Goal: Task Accomplishment & Management: Manage account settings

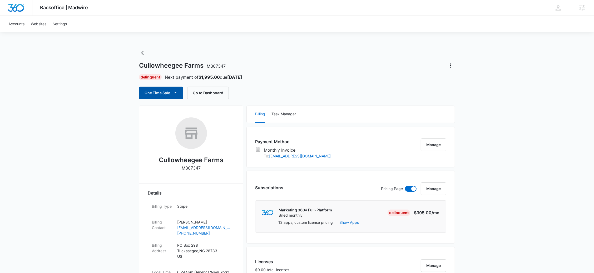
click at [178, 97] on button "One Time Sale" at bounding box center [161, 93] width 44 height 13
click at [352, 93] on div "One Time Sale Run One-Time Payment Schedule One-Time Payments Go to Dashboard" at bounding box center [297, 93] width 316 height 13
click at [452, 66] on icon "Actions" at bounding box center [451, 65] width 6 height 6
click at [464, 83] on button "Close Account" at bounding box center [469, 80] width 44 height 8
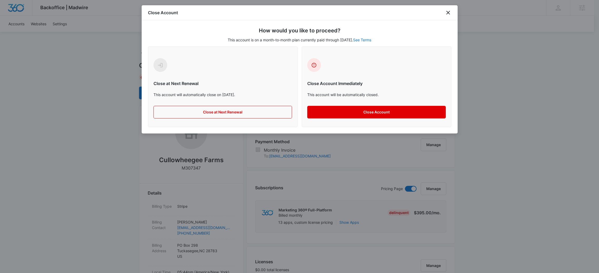
click at [369, 110] on button "Close Account" at bounding box center [376, 112] width 139 height 13
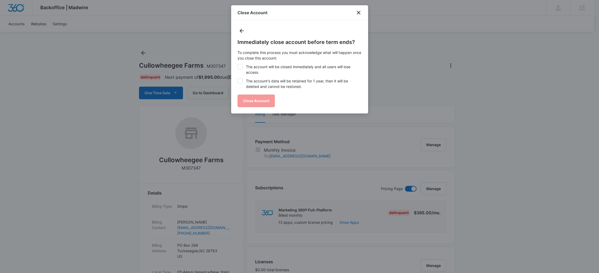
click at [299, 68] on label "The account will be closed immediately and all users will lose access." at bounding box center [300, 69] width 124 height 11
click at [238, 64] on input "The account will be closed immediately and all users will lose access." at bounding box center [238, 64] width 0 height 0
checkbox input "true"
click at [304, 81] on label "The account's data will be retained for 1 year, then it will be deleted and can…" at bounding box center [300, 83] width 124 height 11
click at [238, 78] on input "The account's data will be retained for 1 year, then it will be deleted and can…" at bounding box center [238, 78] width 0 height 0
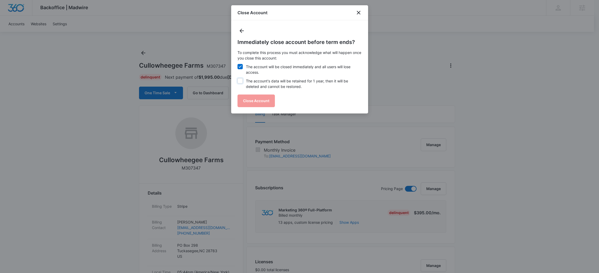
checkbox input "true"
click at [265, 97] on button "Close Account" at bounding box center [256, 101] width 37 height 13
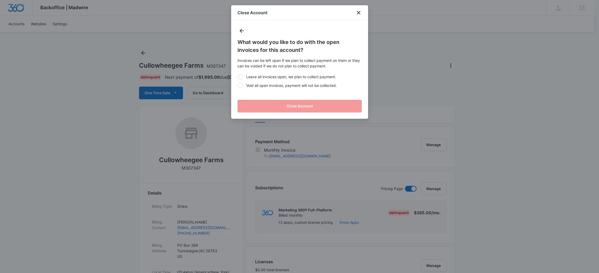
click at [276, 87] on label "Void all open invoices, payment will not be collected." at bounding box center [300, 86] width 124 height 6
click at [238, 86] on input "Void all open invoices, payment will not be collected." at bounding box center [238, 85] width 0 height 0
radio input "true"
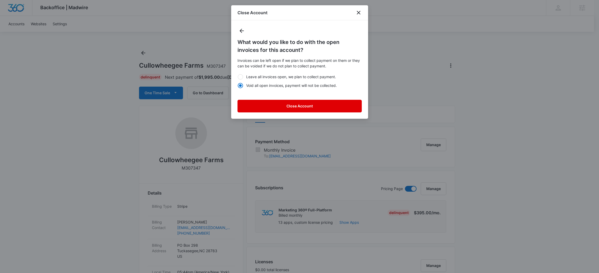
click at [285, 110] on button "Close Account" at bounding box center [300, 106] width 124 height 13
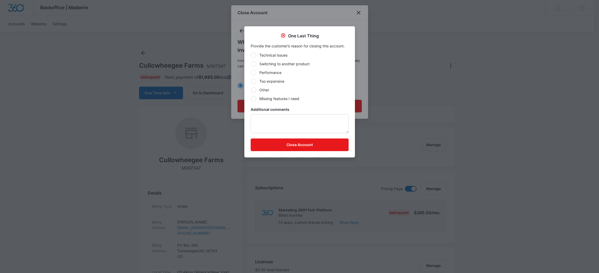
click at [269, 80] on label "Too expensive" at bounding box center [300, 81] width 98 height 6
click at [251, 81] on input "Too expensive" at bounding box center [251, 81] width 0 height 0
radio input "true"
click at [303, 146] on button "Close Account" at bounding box center [300, 145] width 98 height 13
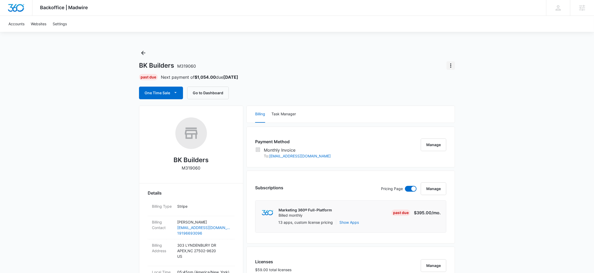
click at [452, 64] on icon "Actions" at bounding box center [451, 65] width 6 height 6
click at [459, 81] on div "Close Account" at bounding box center [465, 80] width 25 height 4
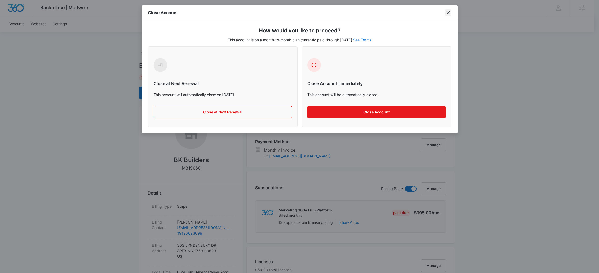
click at [448, 11] on icon "close" at bounding box center [448, 12] width 6 height 6
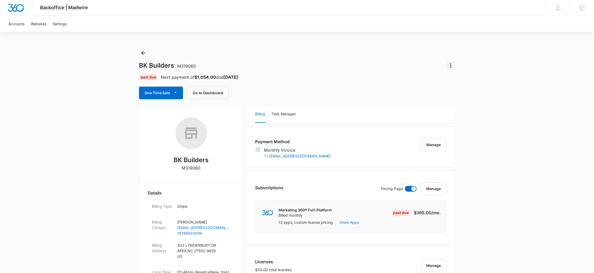
click at [450, 66] on icon "Actions" at bounding box center [451, 65] width 6 height 6
click at [425, 76] on div "Past Due Next payment of $1,054.00 due Oct 25" at bounding box center [297, 77] width 316 height 6
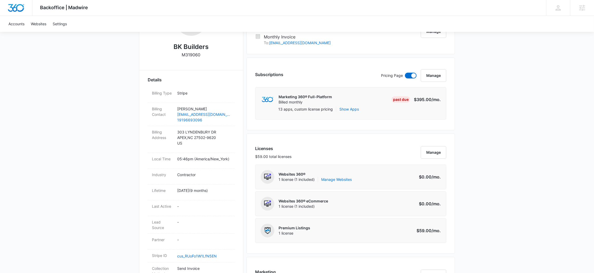
scroll to position [112, 0]
click at [434, 78] on button "Manage" at bounding box center [434, 76] width 26 height 13
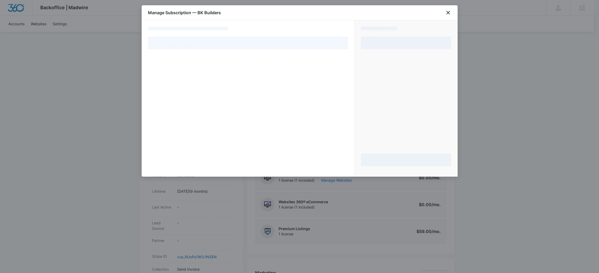
select select "MANUAL_INVOICE"
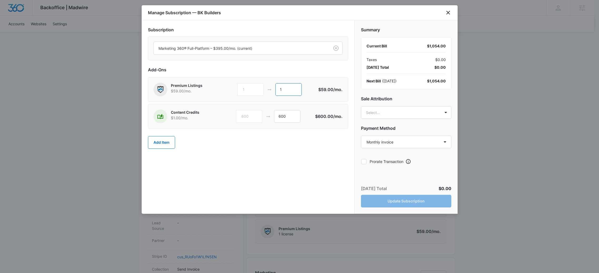
click at [283, 95] on input "1" at bounding box center [288, 89] width 26 height 13
click at [262, 154] on div "Add Item" at bounding box center [248, 142] width 200 height 23
click at [306, 58] on div "Marketing 360® Full-Platform – $395.00/mo. (current)" at bounding box center [248, 48] width 200 height 24
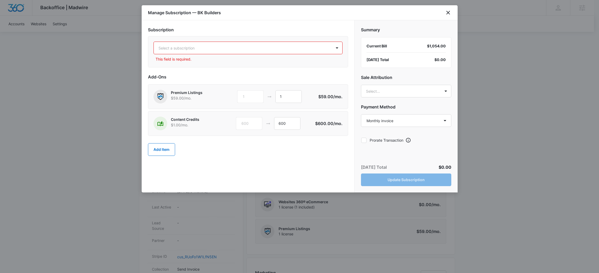
click at [273, 41] on div "Select a subscription This field is required." at bounding box center [248, 51] width 200 height 31
click at [314, 56] on p "This field is required." at bounding box center [249, 59] width 187 height 6
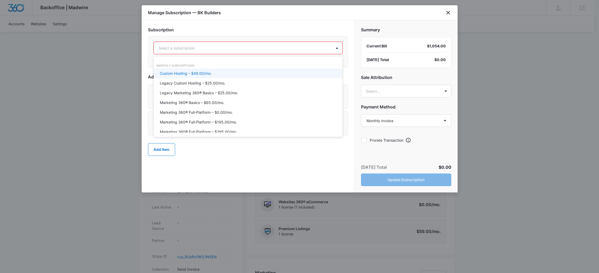
click at [316, 50] on div at bounding box center [242, 48] width 166 height 7
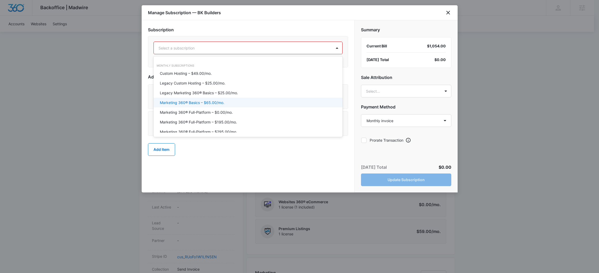
click at [259, 99] on div "Marketing 360® Basics – $65.00/mo." at bounding box center [248, 103] width 189 height 10
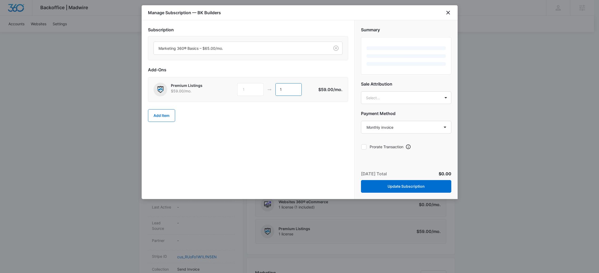
click at [297, 87] on div "Add-Ons Premium Listings $59.00 /mo. 1 1 $59.00 /mo. Add Item" at bounding box center [248, 97] width 200 height 61
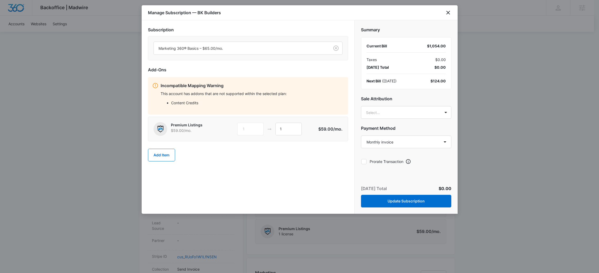
click at [230, 147] on div "Add Item" at bounding box center [248, 155] width 200 height 23
click at [284, 132] on input "1" at bounding box center [288, 129] width 26 height 13
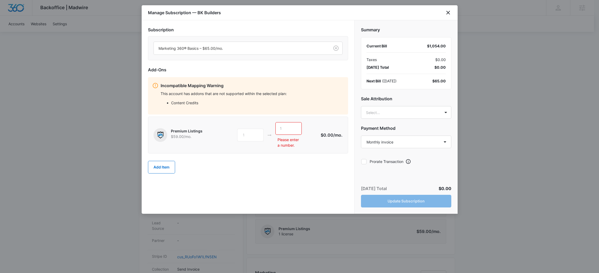
click at [285, 174] on div "Add Item" at bounding box center [248, 167] width 200 height 23
click at [398, 206] on div "Today’s Total $0.00 Update Subscription" at bounding box center [406, 196] width 103 height 35
click at [388, 118] on body "Backoffice | Madwire Apps Settings CF Claudia Flores claudia.flores@madwire.com…" at bounding box center [299, 251] width 599 height 727
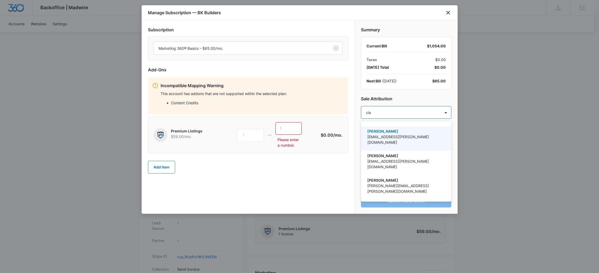
type input "clau"
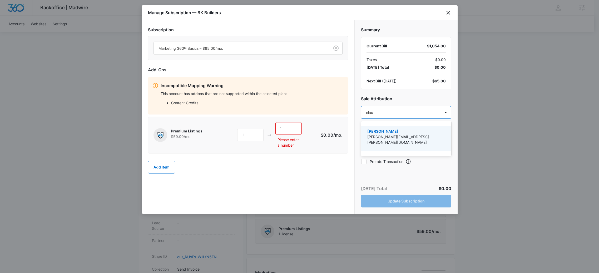
click at [420, 138] on p "[PERSON_NAME][EMAIL_ADDRESS][PERSON_NAME][DOMAIN_NAME]" at bounding box center [405, 139] width 77 height 11
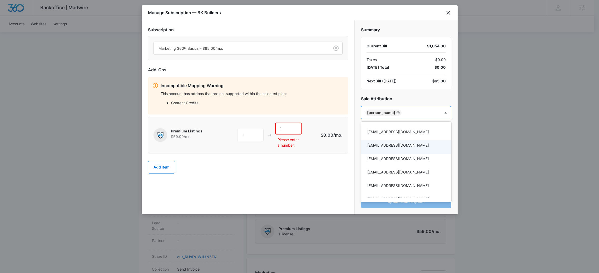
click at [316, 191] on div at bounding box center [299, 136] width 599 height 273
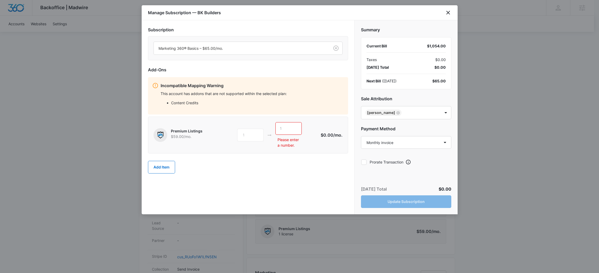
click at [393, 203] on div "Today’s Total $0.00 Update Subscription" at bounding box center [406, 197] width 103 height 35
drag, startPoint x: 292, startPoint y: 124, endPoint x: 294, endPoint y: 128, distance: 4.2
click at [292, 125] on div at bounding box center [294, 128] width 8 height 13
click at [294, 128] on div at bounding box center [294, 128] width 8 height 13
click at [282, 127] on input "text" at bounding box center [288, 128] width 26 height 13
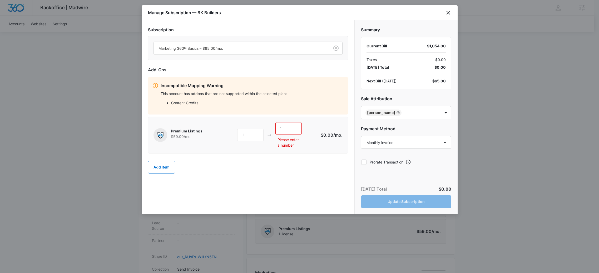
type input "0"
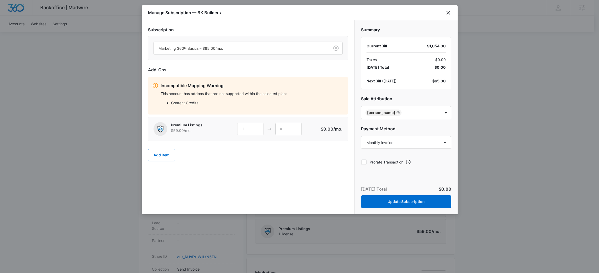
click at [280, 180] on div "Subscription Marketing 360® Basics – $65.00/mo. Add-Ons Incompatible Mapping Wa…" at bounding box center [248, 117] width 213 height 194
click at [377, 204] on button "Update Subscription" at bounding box center [406, 201] width 90 height 13
click at [191, 106] on div "This account has addons that are not supported within the selected plan: Conten…" at bounding box center [252, 100] width 183 height 18
drag, startPoint x: 312, startPoint y: 77, endPoint x: 313, endPoint y: 71, distance: 5.9
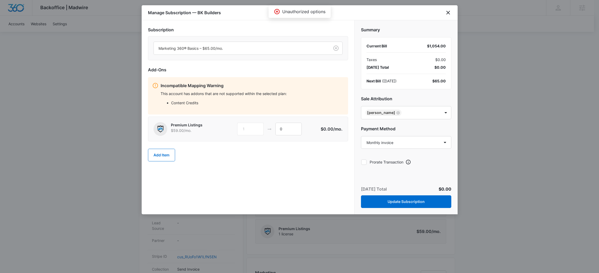
click at [312, 74] on div "Add-Ons Incompatible Mapping Warning This account has addons that are not suppo…" at bounding box center [248, 117] width 200 height 100
click at [447, 12] on icon "close" at bounding box center [448, 12] width 6 height 6
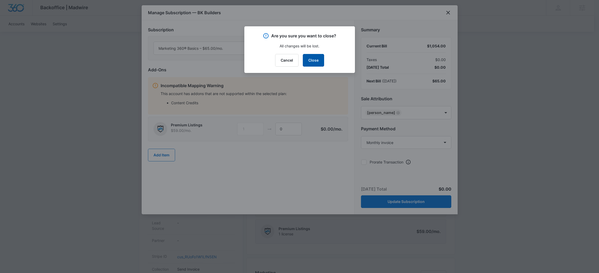
click at [309, 62] on button "Close" at bounding box center [313, 60] width 21 height 13
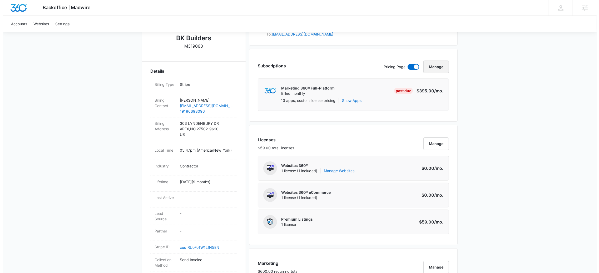
scroll to position [111, 0]
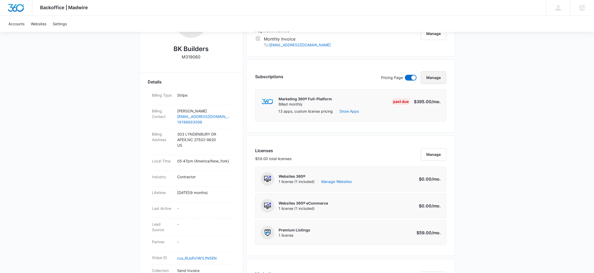
click at [441, 78] on button "Manage" at bounding box center [434, 77] width 26 height 13
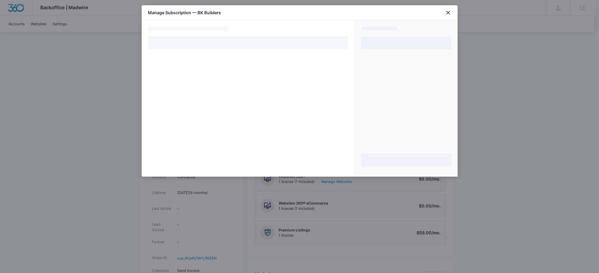
select select "MANUAL_INVOICE"
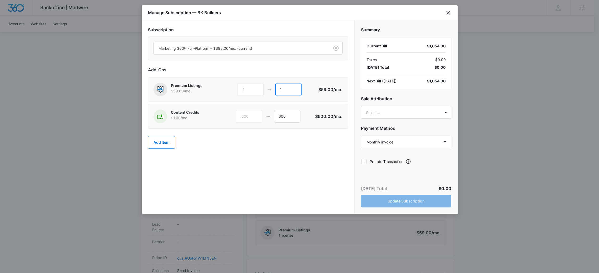
click at [285, 93] on input "1" at bounding box center [288, 89] width 26 height 13
click at [249, 127] on div "Content Credits $1.00 /mo. 600 600 $600.00 /mo." at bounding box center [248, 116] width 200 height 25
click at [292, 119] on input "600" at bounding box center [287, 116] width 26 height 13
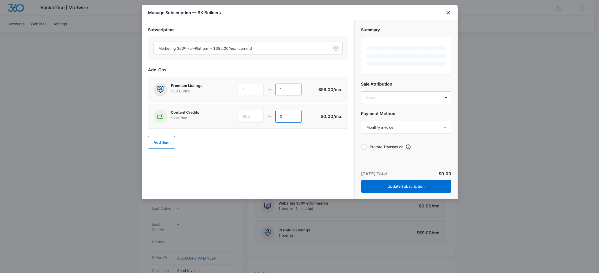
type input "0"
click at [289, 86] on input "1" at bounding box center [288, 89] width 26 height 13
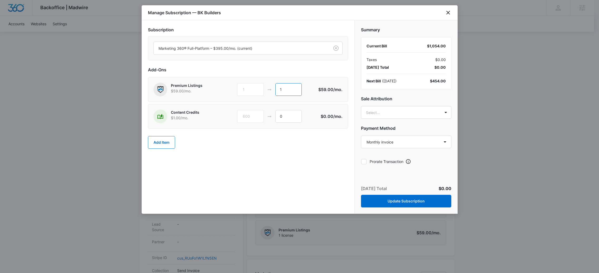
click at [289, 86] on input "1" at bounding box center [288, 89] width 26 height 13
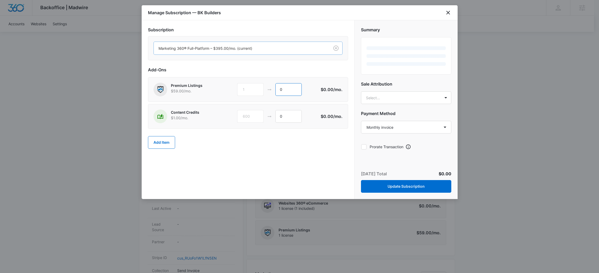
type input "0"
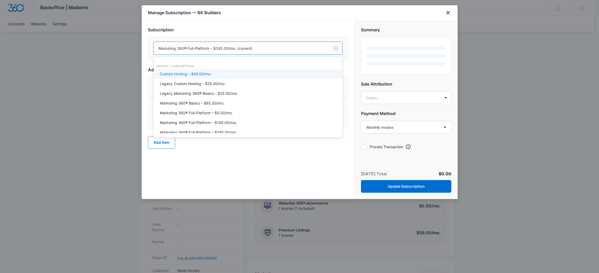
click at [298, 51] on div at bounding box center [241, 48] width 164 height 7
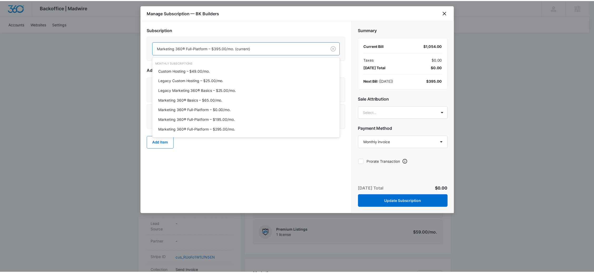
scroll to position [0, 0]
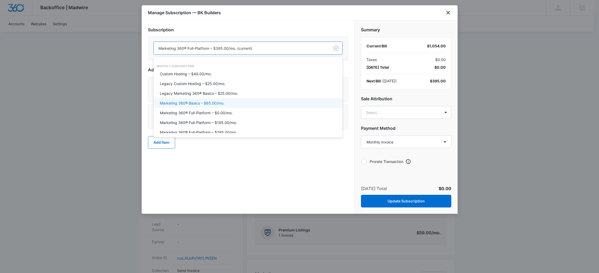
click at [219, 105] on p "Marketing 360® Basics – $65.00/mo." at bounding box center [192, 103] width 65 height 6
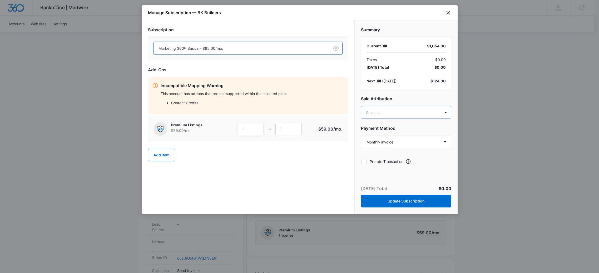
click at [381, 113] on body "Backoffice | Madwire Apps Settings CF Claudia Flores claudia.flores@madwire.com…" at bounding box center [299, 252] width 599 height 727
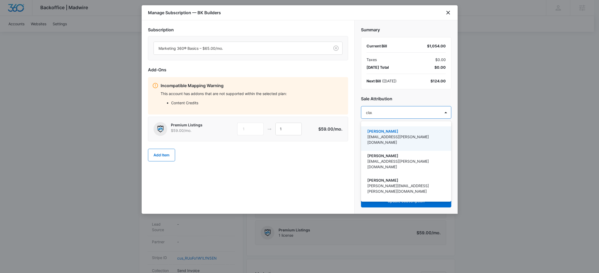
type input "claud"
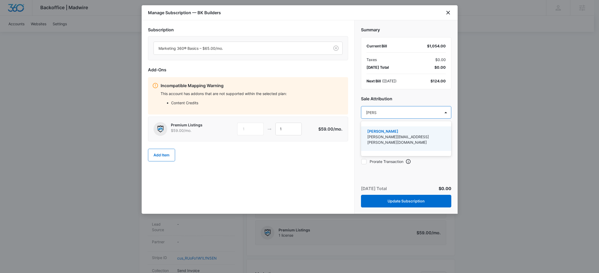
click at [417, 134] on p "[PERSON_NAME][EMAIL_ADDRESS][PERSON_NAME][DOMAIN_NAME]" at bounding box center [405, 139] width 77 height 11
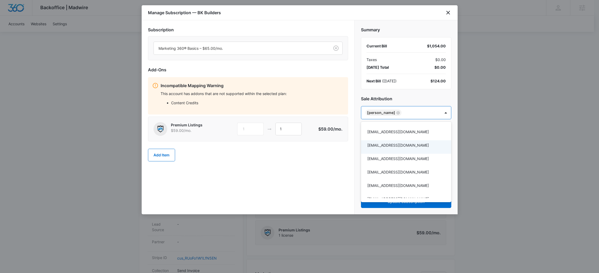
click at [282, 206] on div at bounding box center [299, 136] width 599 height 273
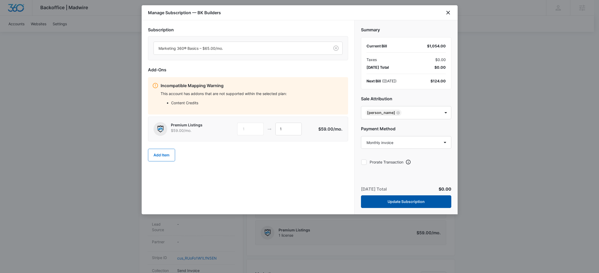
click at [398, 204] on button "Update Subscription" at bounding box center [406, 201] width 90 height 13
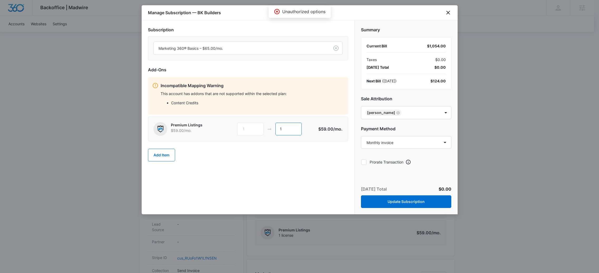
click at [295, 128] on input "1" at bounding box center [288, 129] width 26 height 13
type input "0"
click at [231, 190] on div "Subscription Marketing 360® Basics – $65.00/mo. Add-Ons Incompatible Mapping Wa…" at bounding box center [248, 117] width 213 height 194
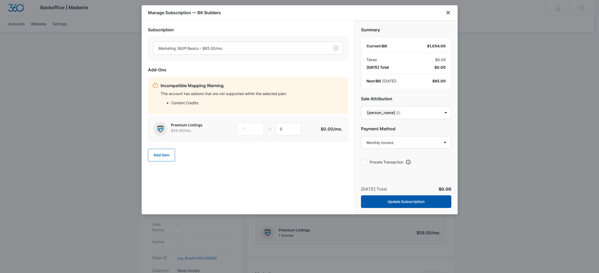
click at [417, 203] on button "Update Subscription" at bounding box center [406, 201] width 90 height 13
click at [276, 10] on icon at bounding box center [277, 11] width 6 height 6
click at [424, 147] on select "Select a payment method Visa ending in 0868 New payment method Monthly invoice" at bounding box center [406, 142] width 90 height 13
select select "pm_1QboerA4n8RTgNjU08AaYl01"
click at [361, 136] on select "Select a payment method Visa ending in 0868 New payment method Monthly invoice" at bounding box center [406, 142] width 90 height 13
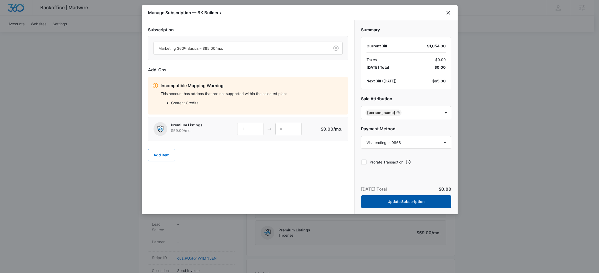
drag, startPoint x: 399, startPoint y: 201, endPoint x: 377, endPoint y: 199, distance: 22.1
click at [399, 201] on button "Update Subscription" at bounding box center [406, 201] width 90 height 13
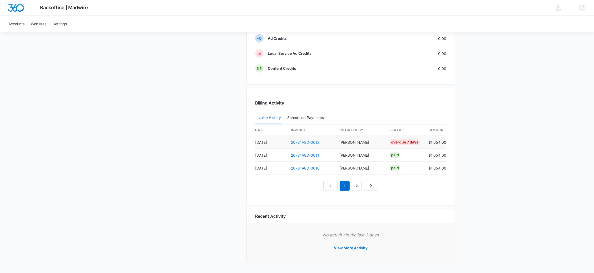
scroll to position [481, 0]
click at [303, 142] on link "20781A8D-0012" at bounding box center [305, 142] width 28 height 4
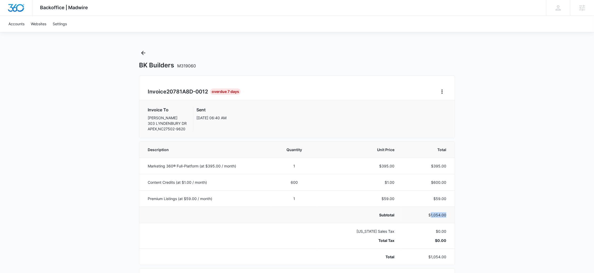
drag, startPoint x: 432, startPoint y: 217, endPoint x: 448, endPoint y: 216, distance: 16.1
click at [448, 216] on td "$1,054.00" at bounding box center [428, 215] width 54 height 16
copy p "1,054.00"
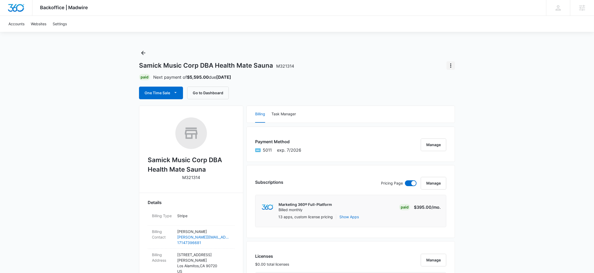
click at [452, 66] on icon "Actions" at bounding box center [451, 65] width 6 height 6
click at [458, 78] on div "Close Account" at bounding box center [465, 80] width 25 height 4
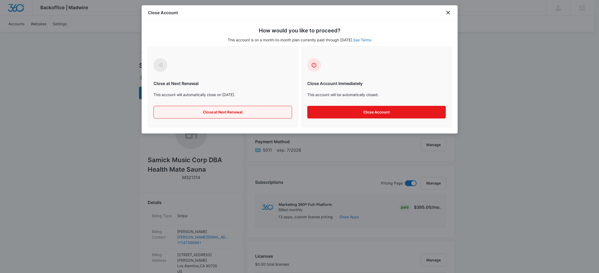
click at [200, 112] on button "Close at Next Renewal" at bounding box center [223, 112] width 139 height 13
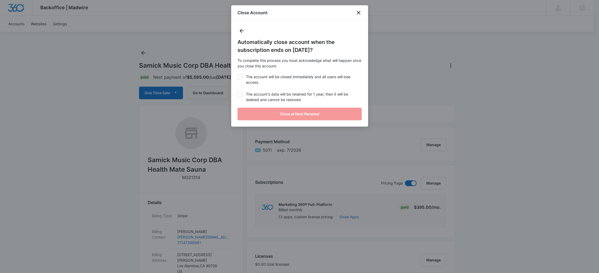
click at [255, 80] on label "The account will be closed immediately and all users will lose access." at bounding box center [300, 79] width 124 height 11
click at [238, 74] on input "The account will be closed immediately and all users will lose access." at bounding box center [238, 74] width 0 height 0
checkbox input "true"
click at [255, 102] on label "The account's data will be retained for 1 year, then it will be deleted and can…" at bounding box center [300, 96] width 124 height 11
click at [238, 92] on input "The account's data will be retained for 1 year, then it will be deleted and can…" at bounding box center [238, 91] width 0 height 0
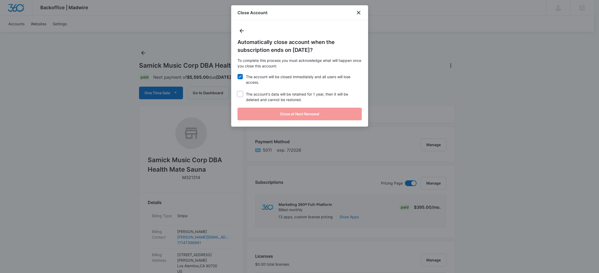
checkbox input "true"
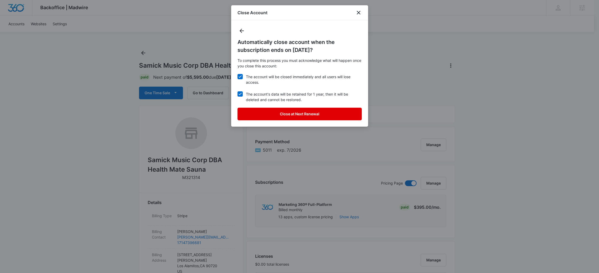
click at [259, 115] on button "Close at Next Renewal" at bounding box center [300, 114] width 124 height 13
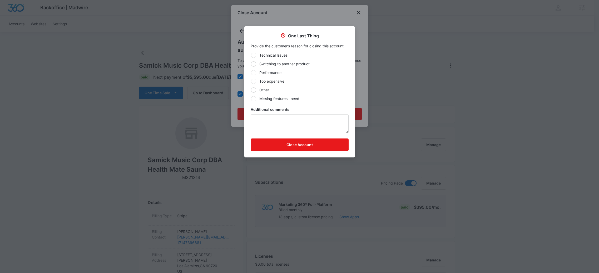
click at [260, 92] on label "Other" at bounding box center [300, 90] width 98 height 6
click at [251, 90] on input "Other" at bounding box center [251, 90] width 0 height 0
radio input "true"
click at [269, 145] on button "Close Account" at bounding box center [300, 145] width 98 height 13
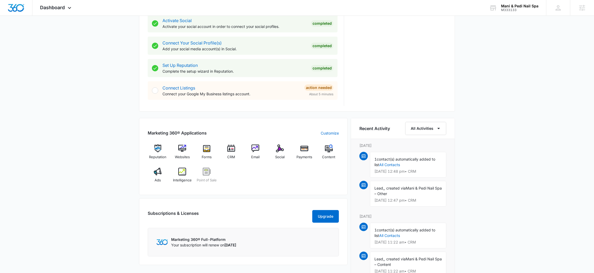
scroll to position [230, 0]
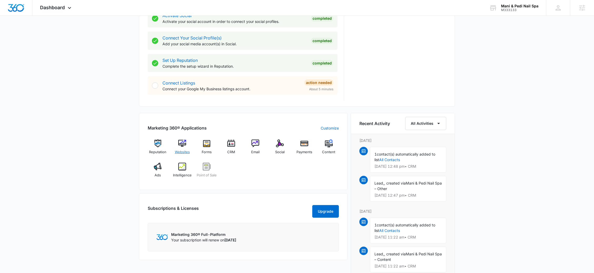
click at [177, 152] on span "Websites" at bounding box center [182, 152] width 15 height 5
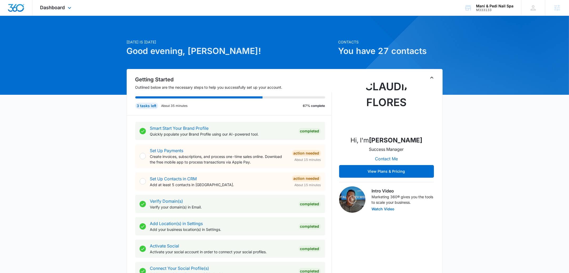
click at [51, 13] on div "Dashboard Apps Reputation Websites Forms CRM Email Social Payments POS Content …" at bounding box center [56, 8] width 48 height 16
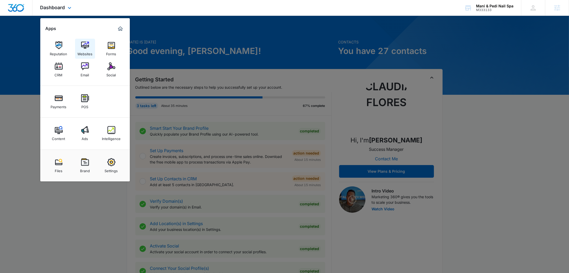
click at [86, 45] on img at bounding box center [85, 45] width 8 height 8
